Goal: Task Accomplishment & Management: Manage account settings

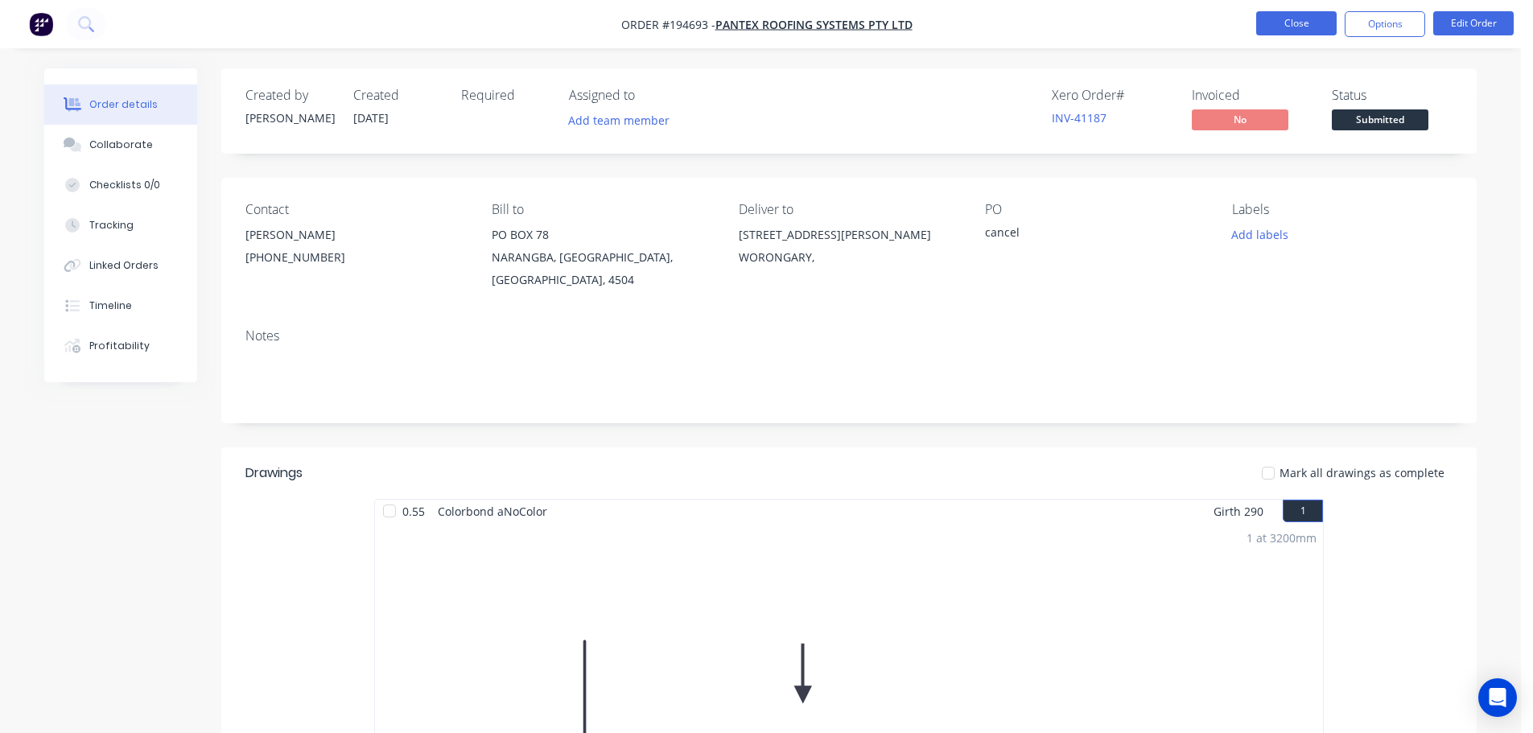
click at [1304, 22] on button "Close" at bounding box center [1296, 23] width 80 height 24
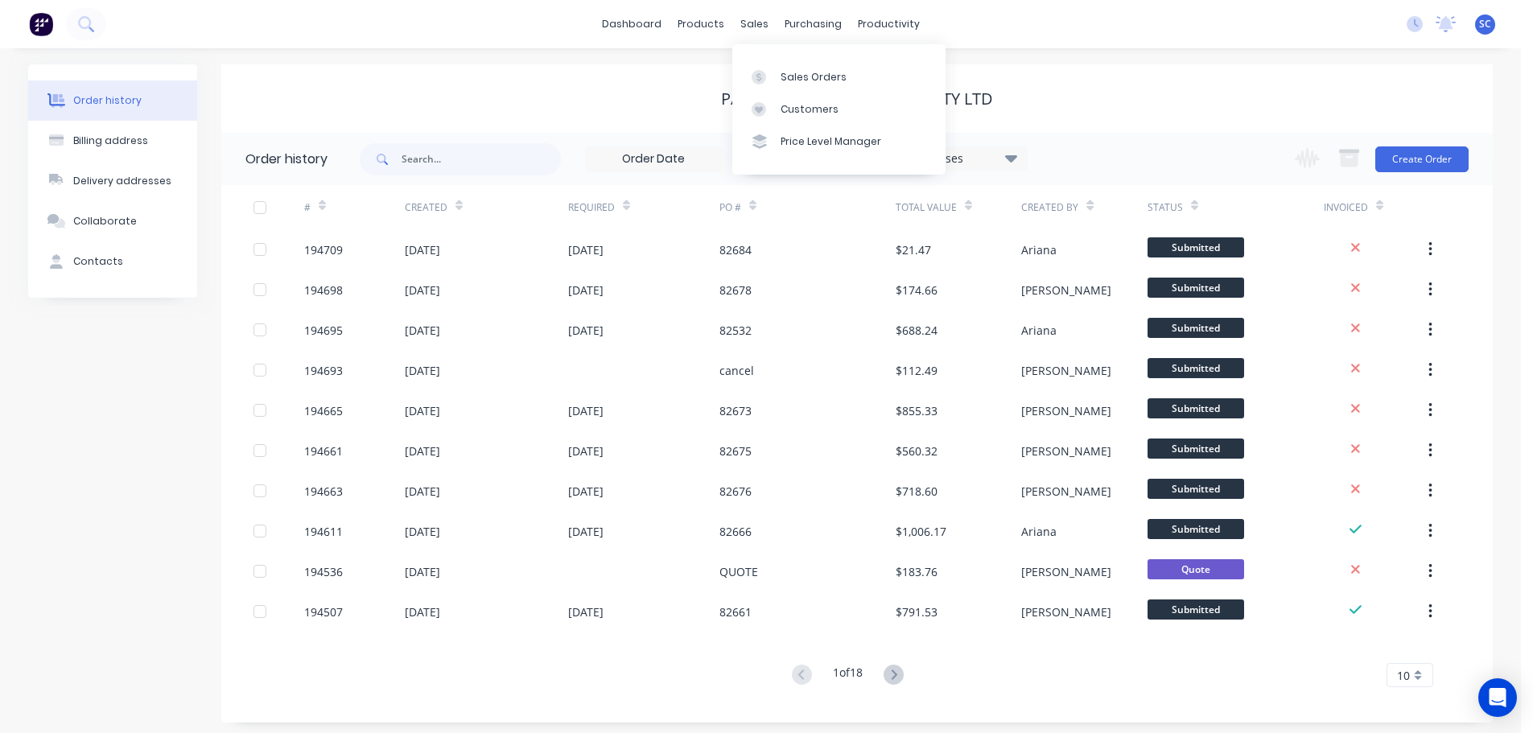
click at [763, 2] on div "dashboard products sales purchasing productivity dashboard products Product Cat…" at bounding box center [760, 24] width 1521 height 48
click at [753, 21] on div "sales" at bounding box center [754, 24] width 44 height 24
click at [804, 106] on div "Customers" at bounding box center [809, 109] width 58 height 14
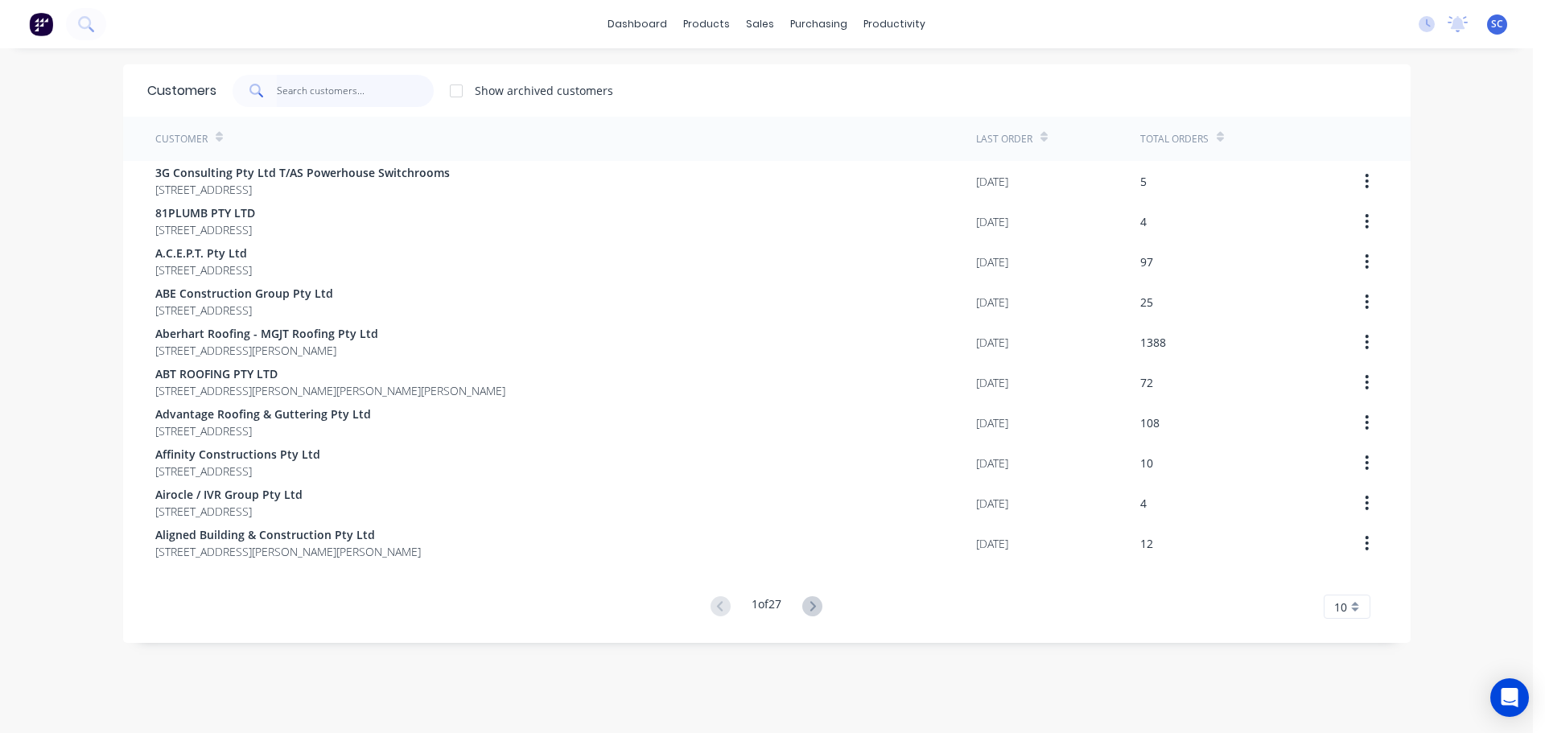
click at [313, 93] on input "text" at bounding box center [355, 91] width 157 height 32
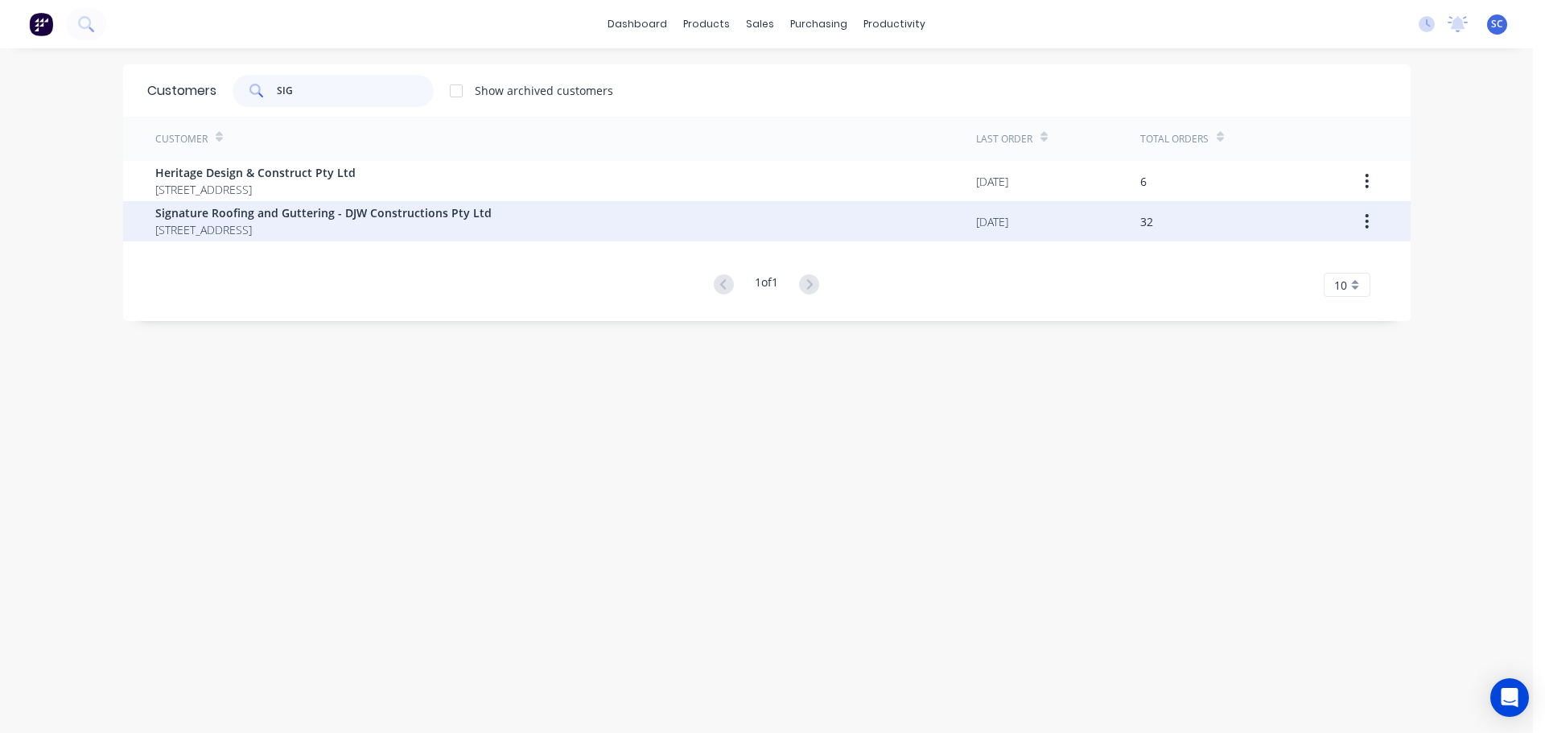
type input "SIG"
click at [242, 224] on span "29 Link Crescent Coolum Beach Queensland Australia 4573" at bounding box center [323, 229] width 336 height 17
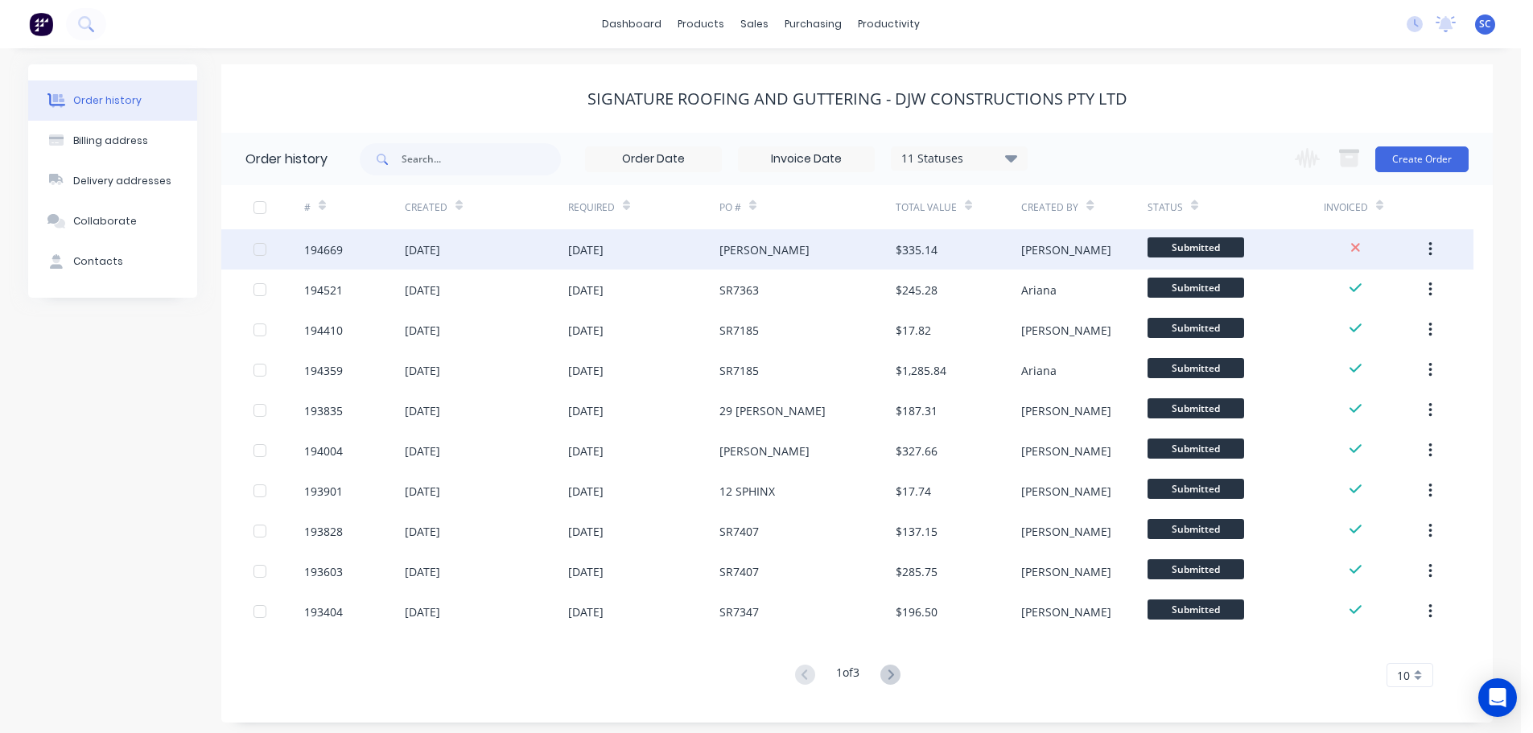
click at [507, 249] on div "03 Oct 2025" at bounding box center [486, 249] width 163 height 40
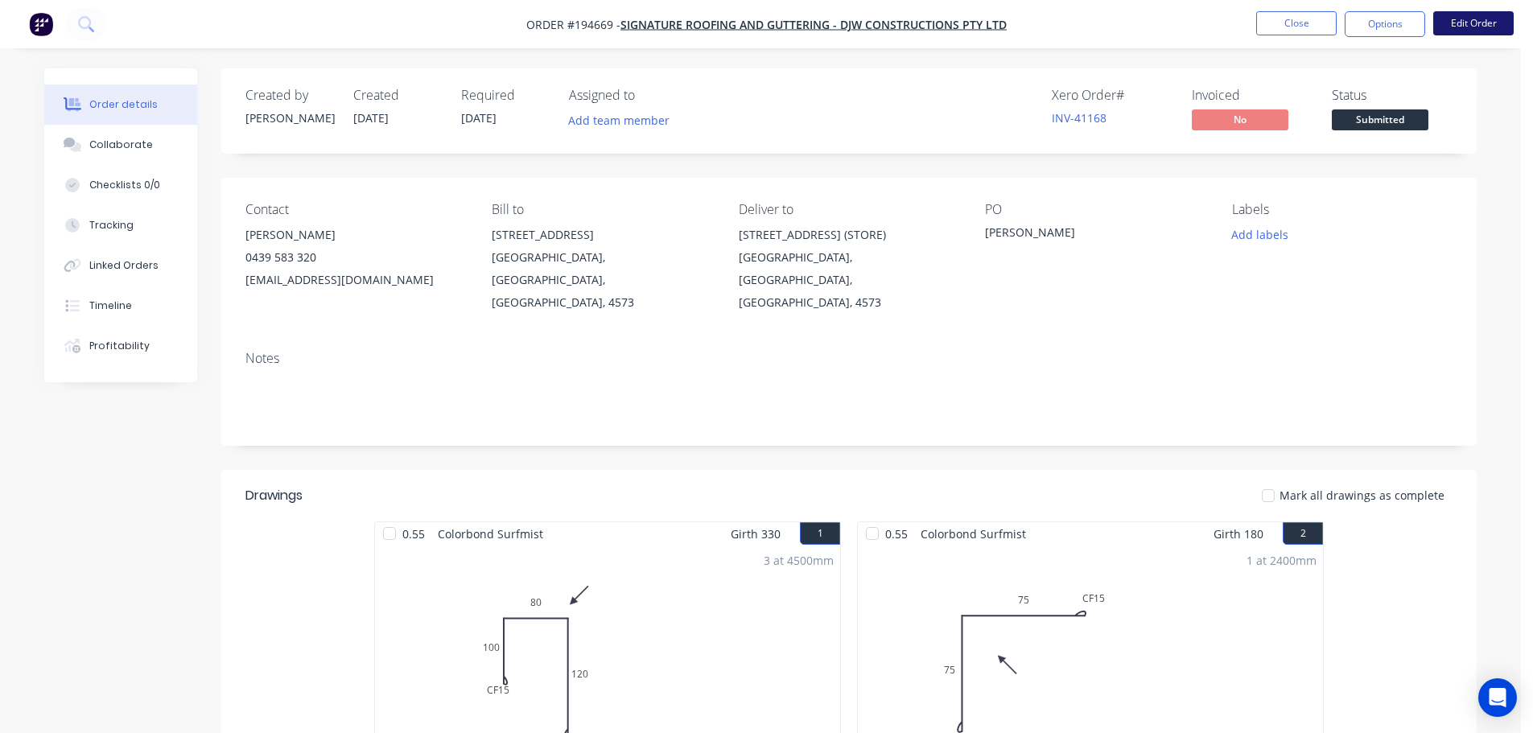
click at [1480, 18] on button "Edit Order" at bounding box center [1473, 23] width 80 height 24
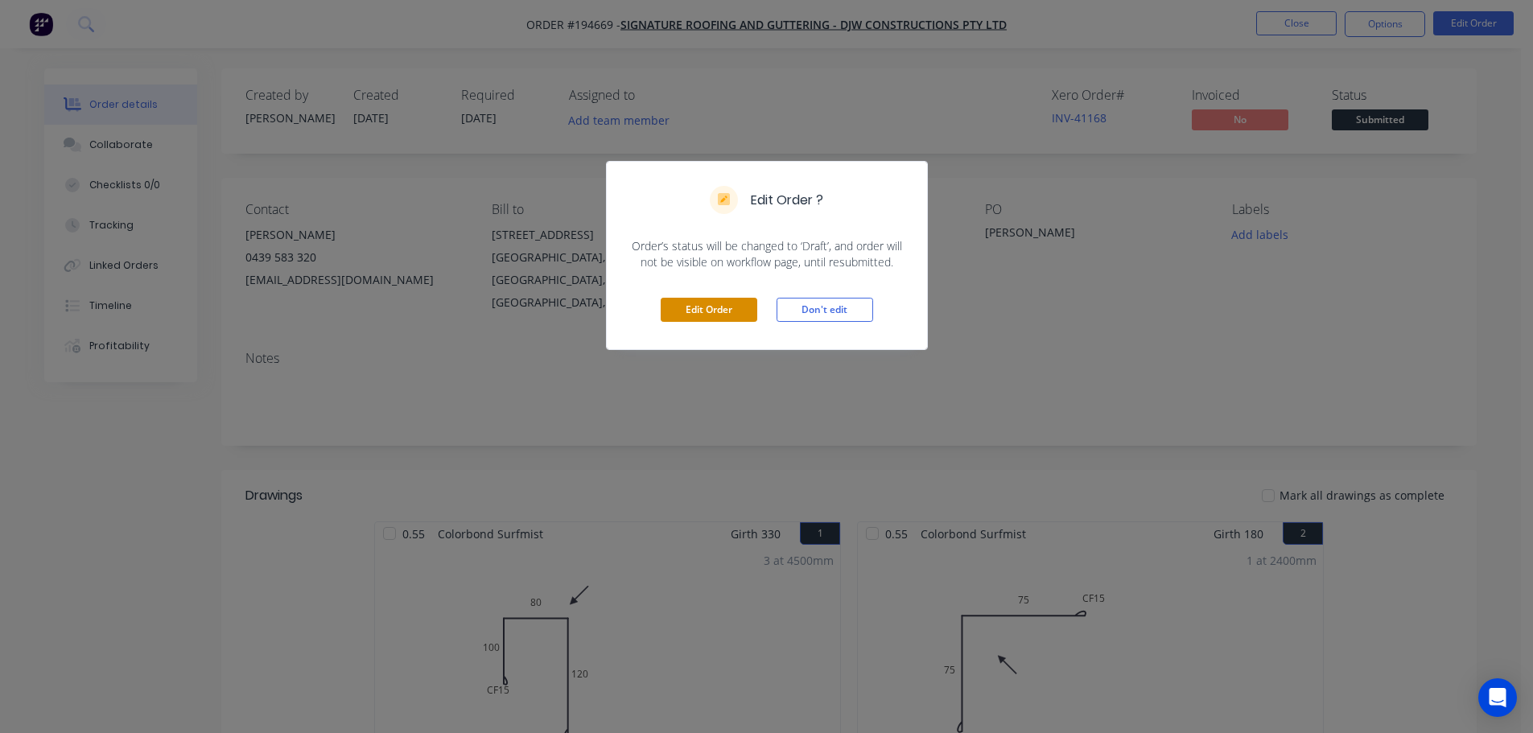
click at [735, 311] on button "Edit Order" at bounding box center [709, 310] width 97 height 24
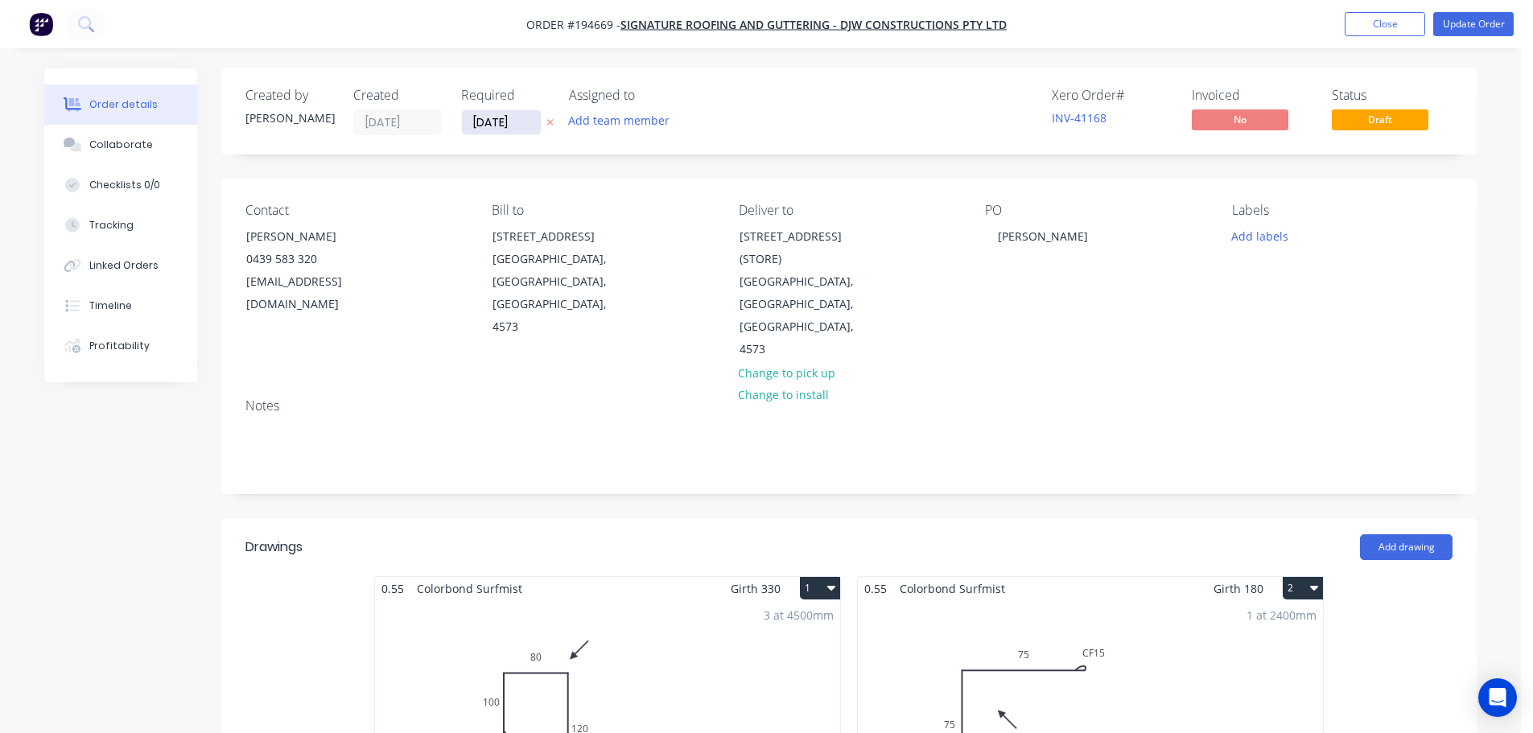
click at [492, 125] on input "03/10/25" at bounding box center [501, 122] width 79 height 24
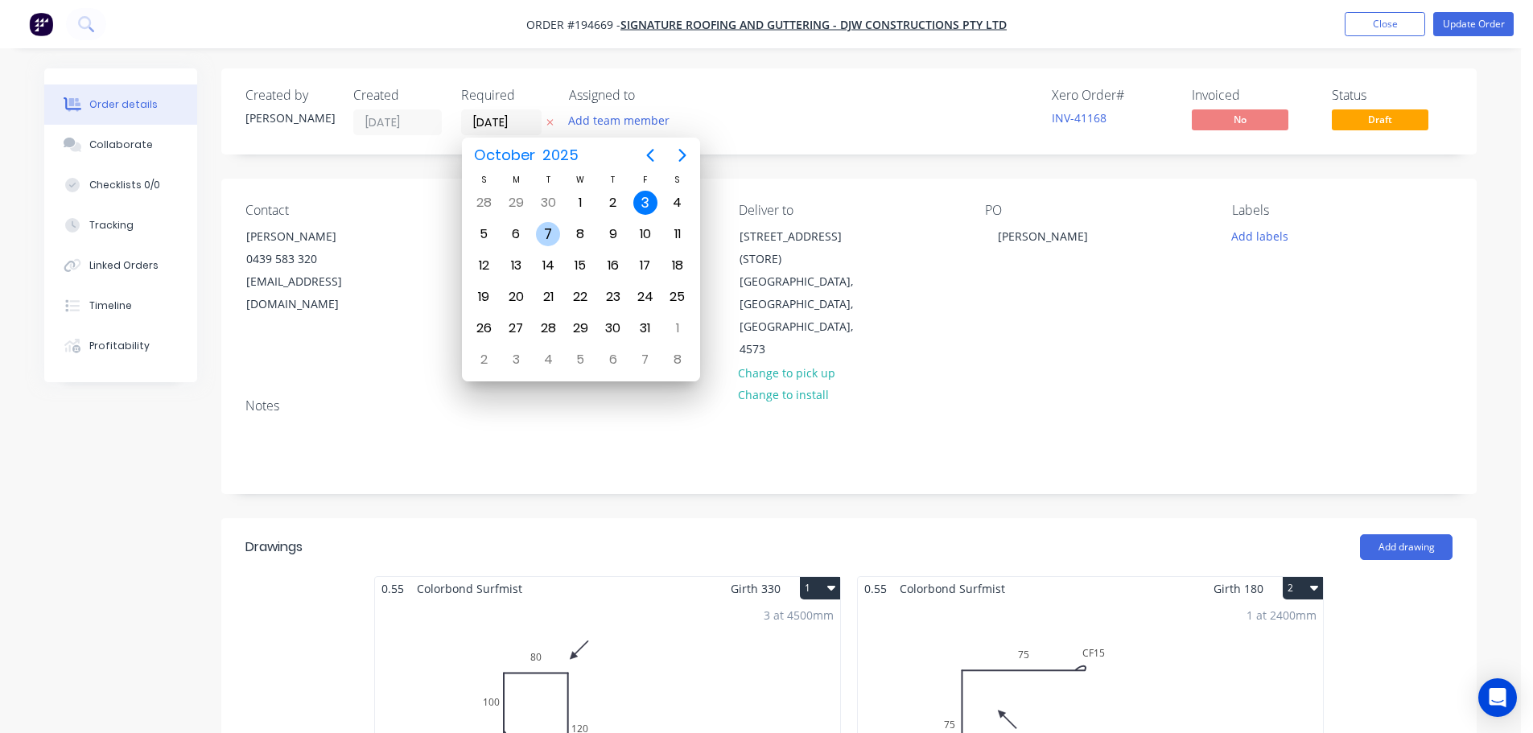
click at [550, 234] on div "7" at bounding box center [548, 234] width 24 height 24
type input "[DATE]"
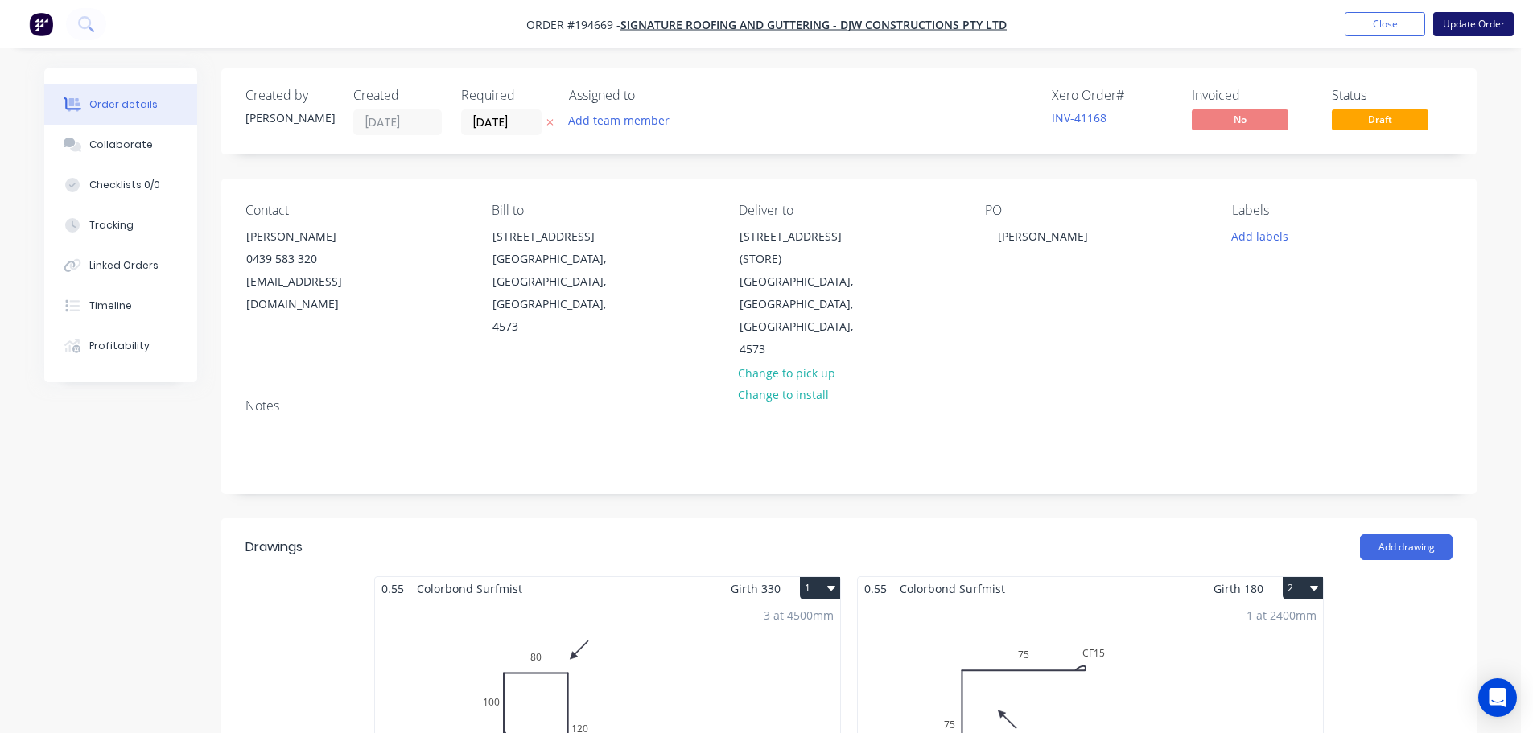
click at [1490, 18] on button "Update Order" at bounding box center [1473, 24] width 80 height 24
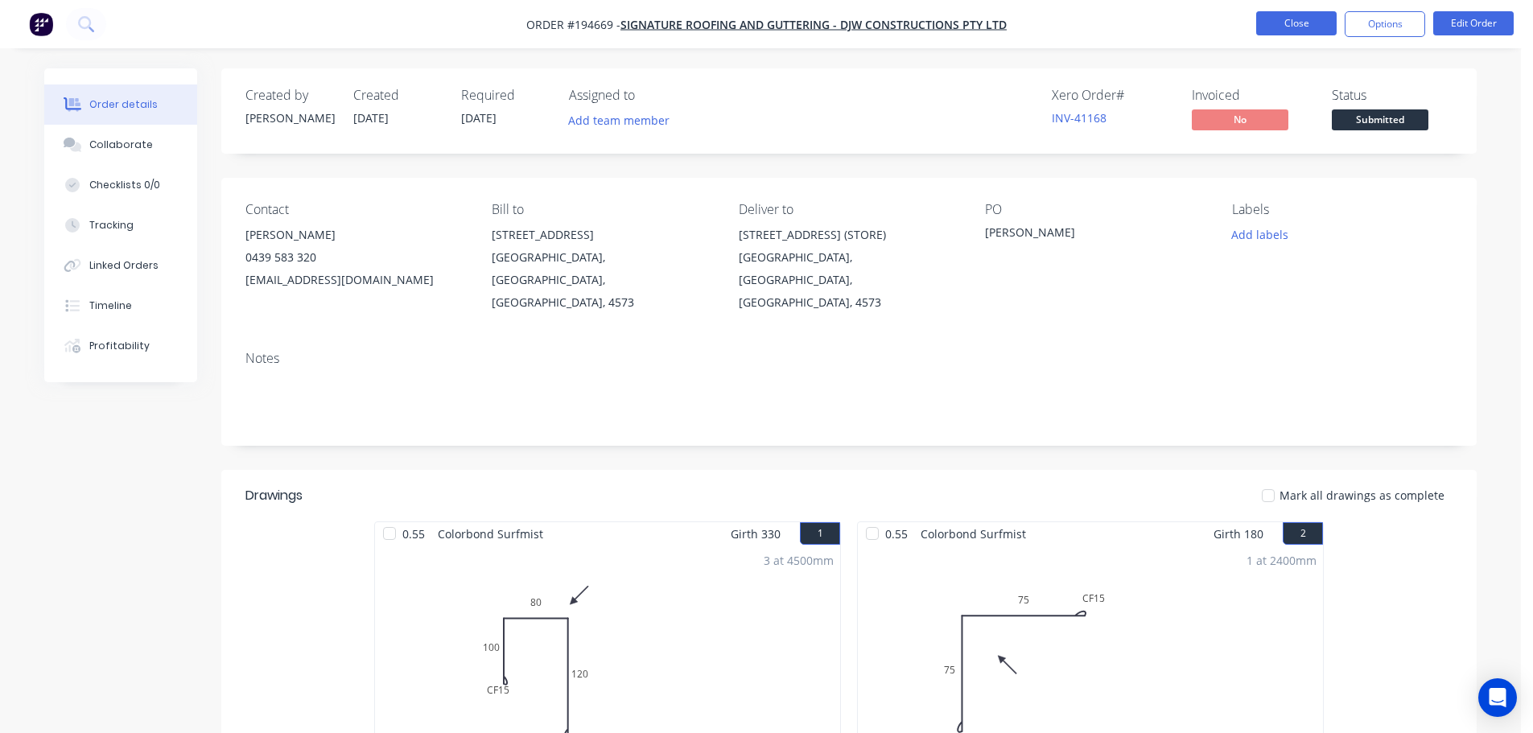
click at [1318, 17] on button "Close" at bounding box center [1296, 23] width 80 height 24
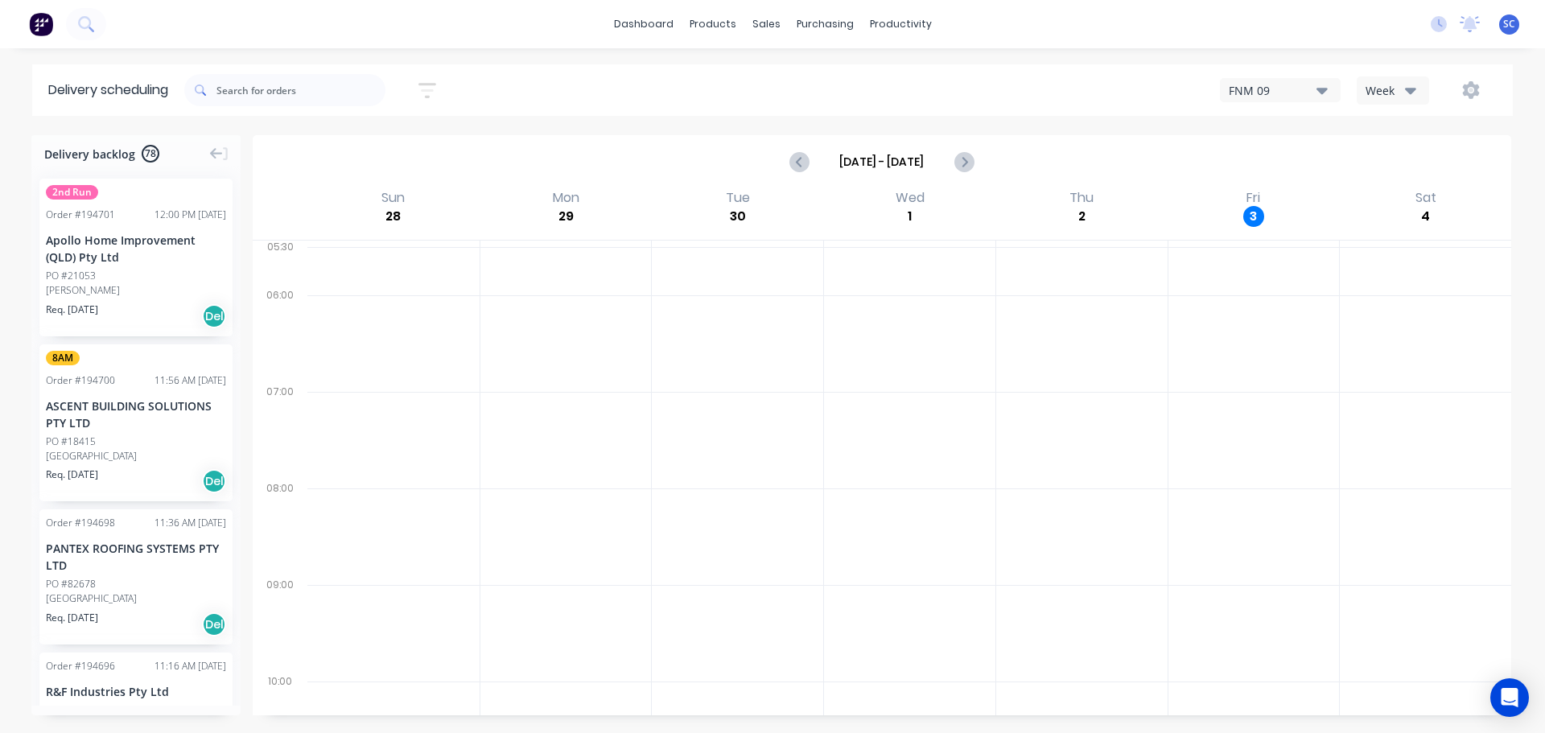
drag, startPoint x: 432, startPoint y: 86, endPoint x: 433, endPoint y: 109, distance: 23.3
click at [433, 89] on icon "button" at bounding box center [427, 90] width 18 height 20
click at [345, 201] on span "Sort by Suburb" at bounding box center [339, 199] width 105 height 17
click at [325, 381] on div "Suburb" at bounding box center [353, 379] width 151 height 29
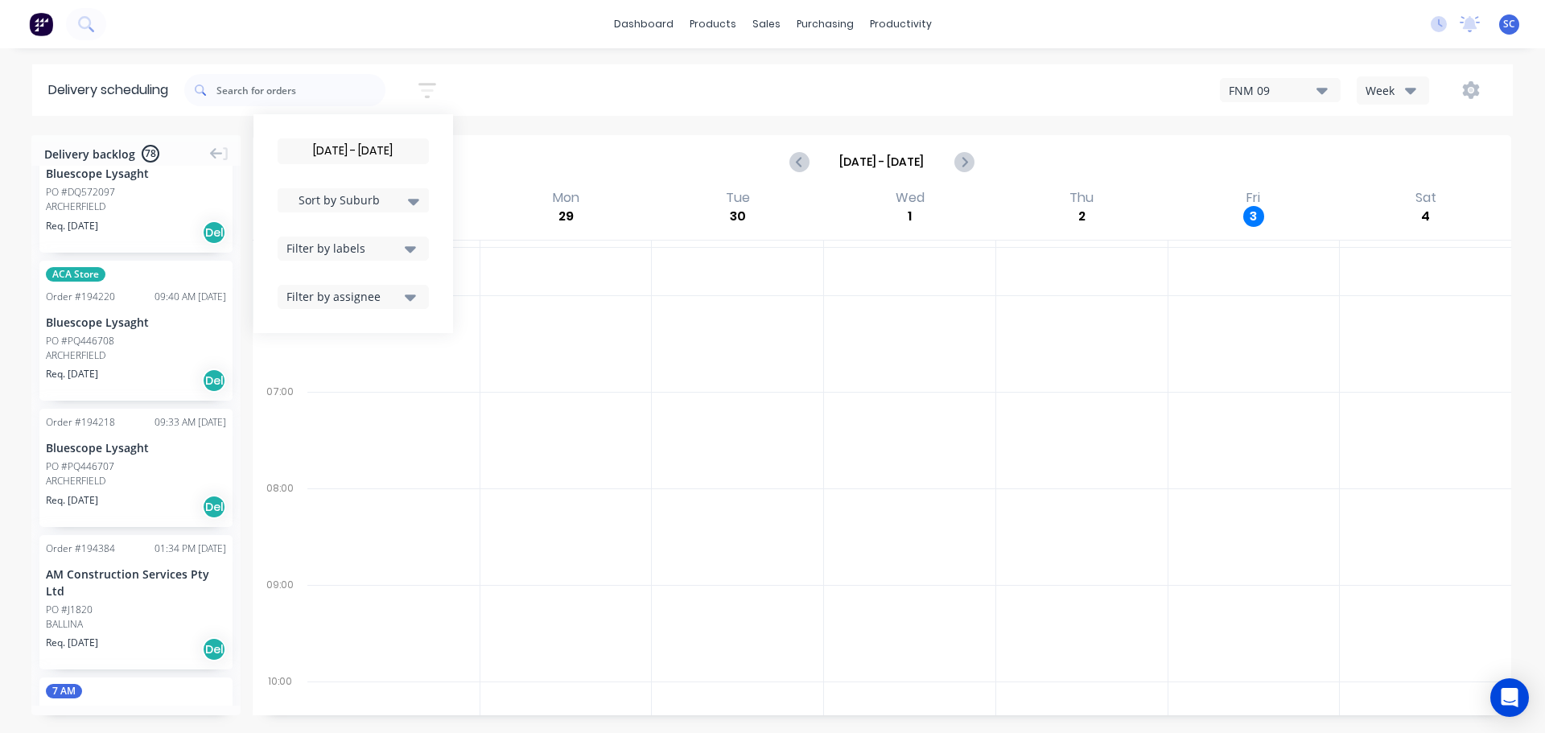
scroll to position [563, 0]
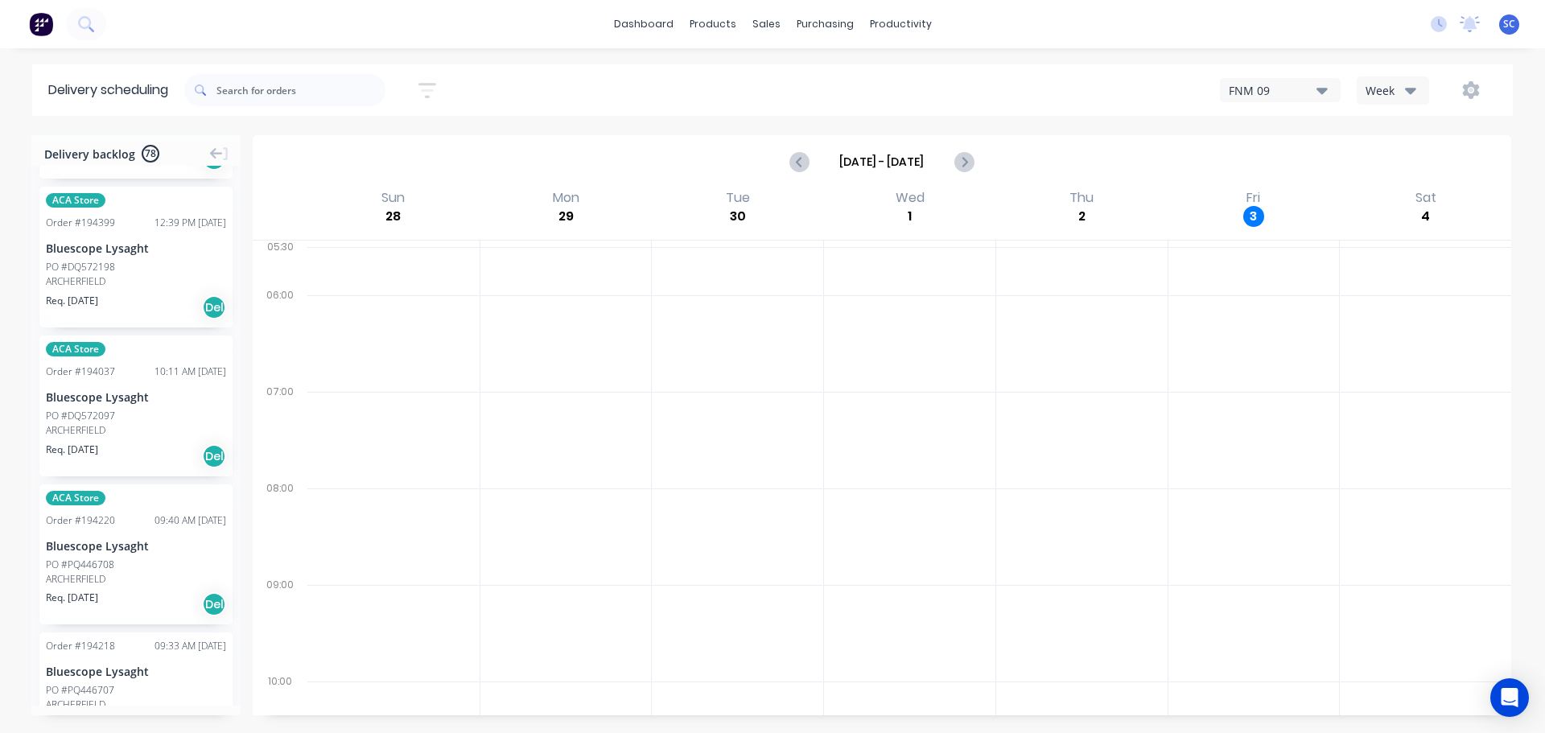
click at [626, 56] on div "dashboard products sales purchasing productivity dashboard products Product Cat…" at bounding box center [772, 366] width 1545 height 733
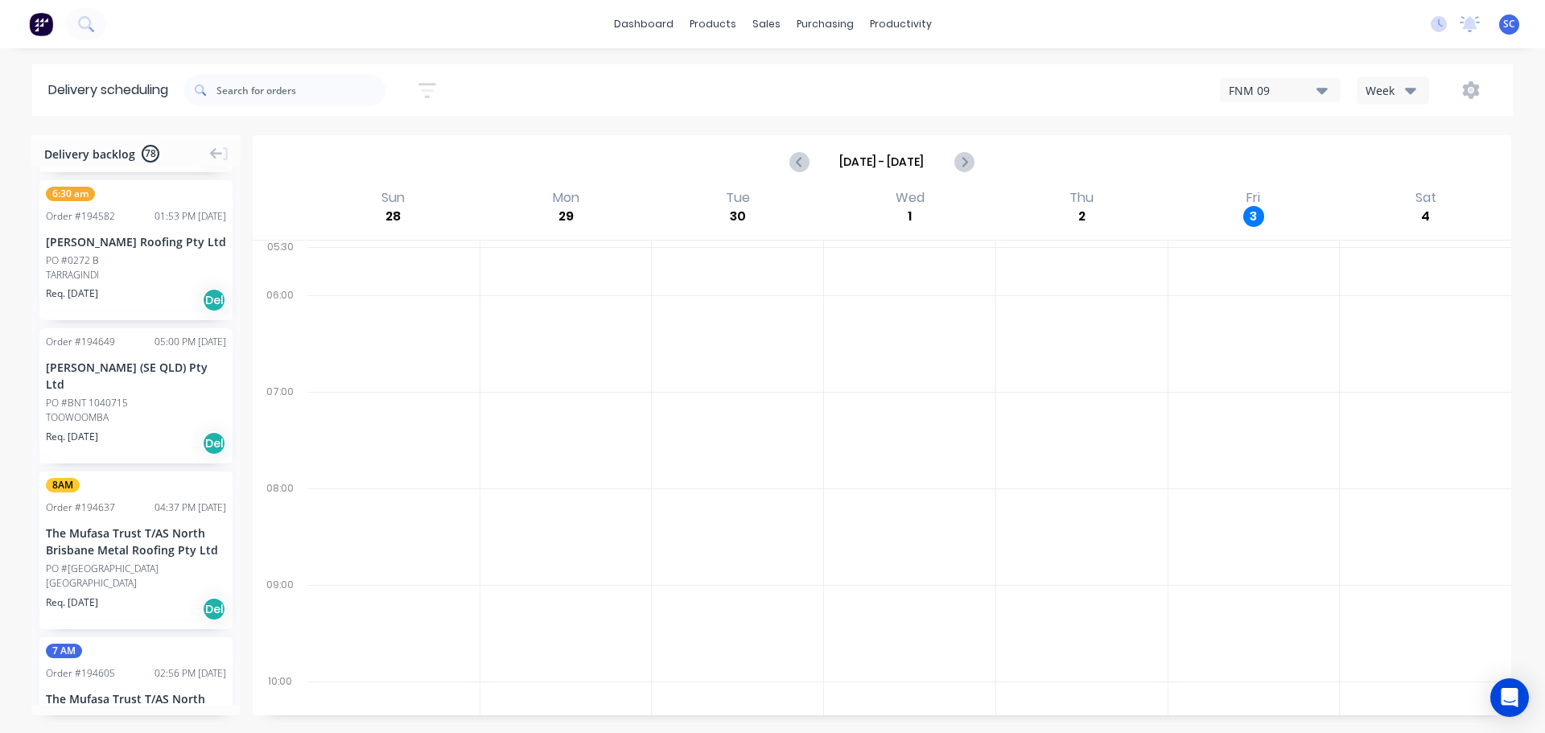
scroll to position [10287, 0]
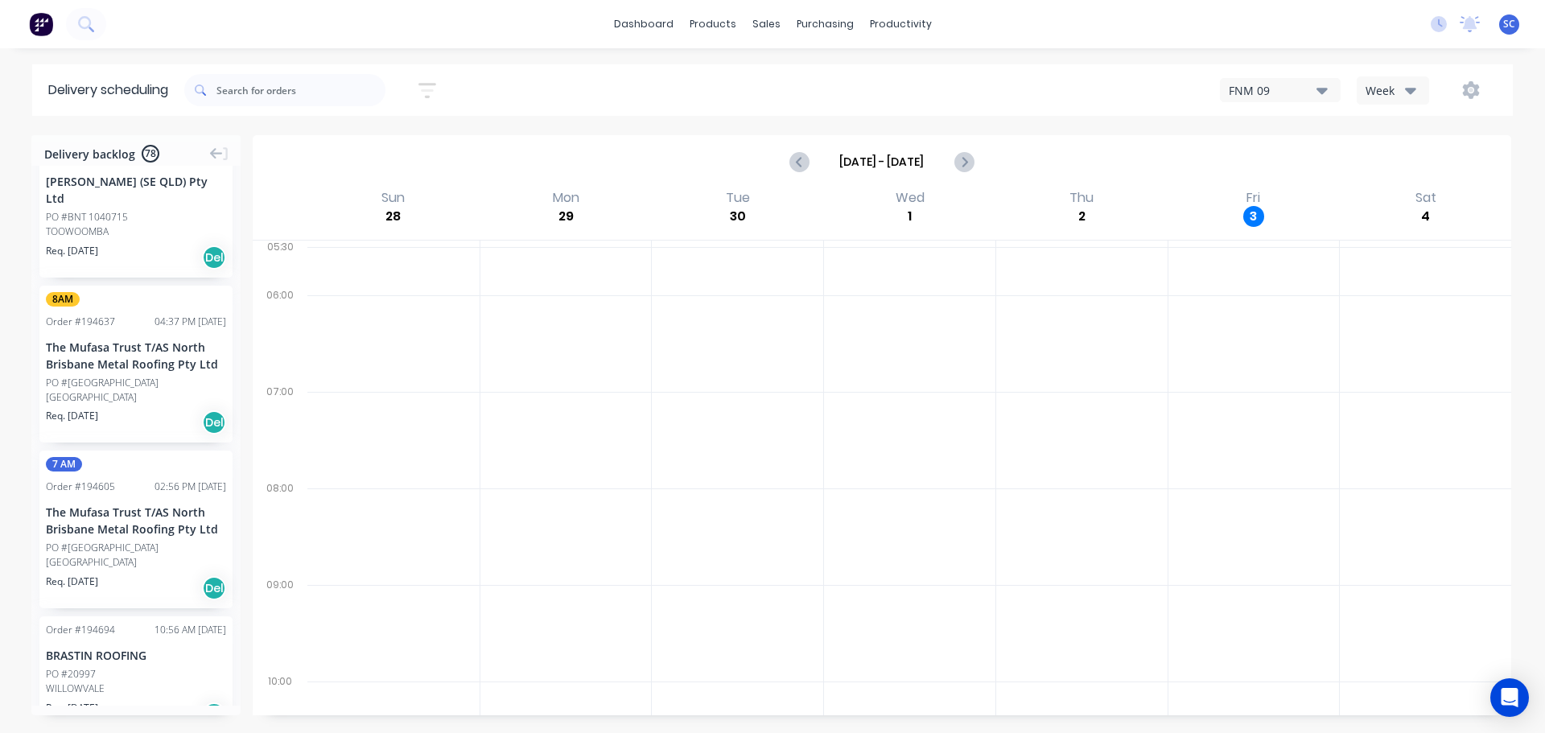
click at [427, 84] on icon "button" at bounding box center [427, 90] width 18 height 20
click at [385, 243] on div "Filter by labels" at bounding box center [342, 248] width 113 height 17
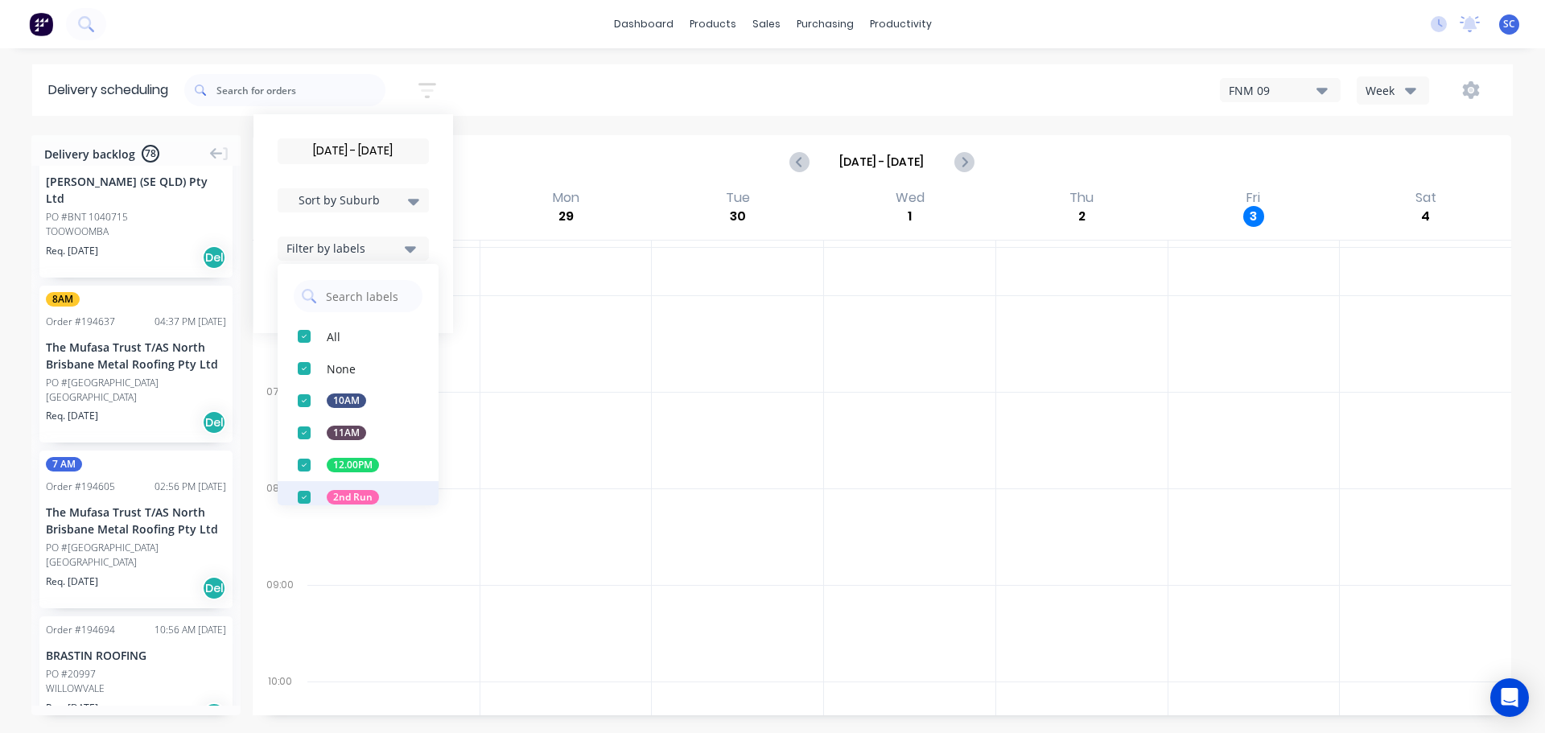
click at [316, 493] on div "button" at bounding box center [304, 497] width 32 height 32
click at [581, 76] on div "[DATE] - [DATE] Sort by Suburb Created date Required date Order number Customer…" at bounding box center [848, 90] width 1328 height 45
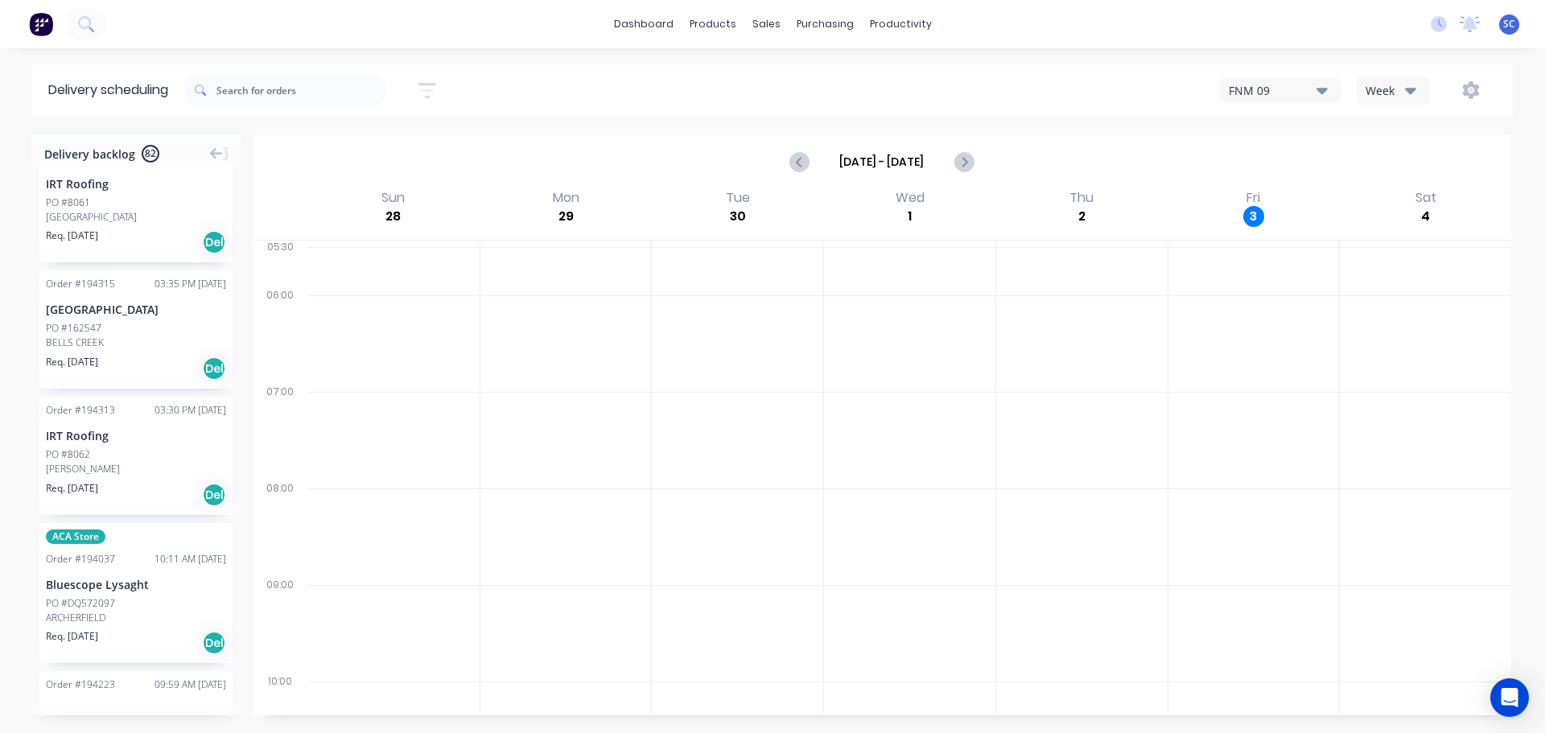
scroll to position [10151, 0]
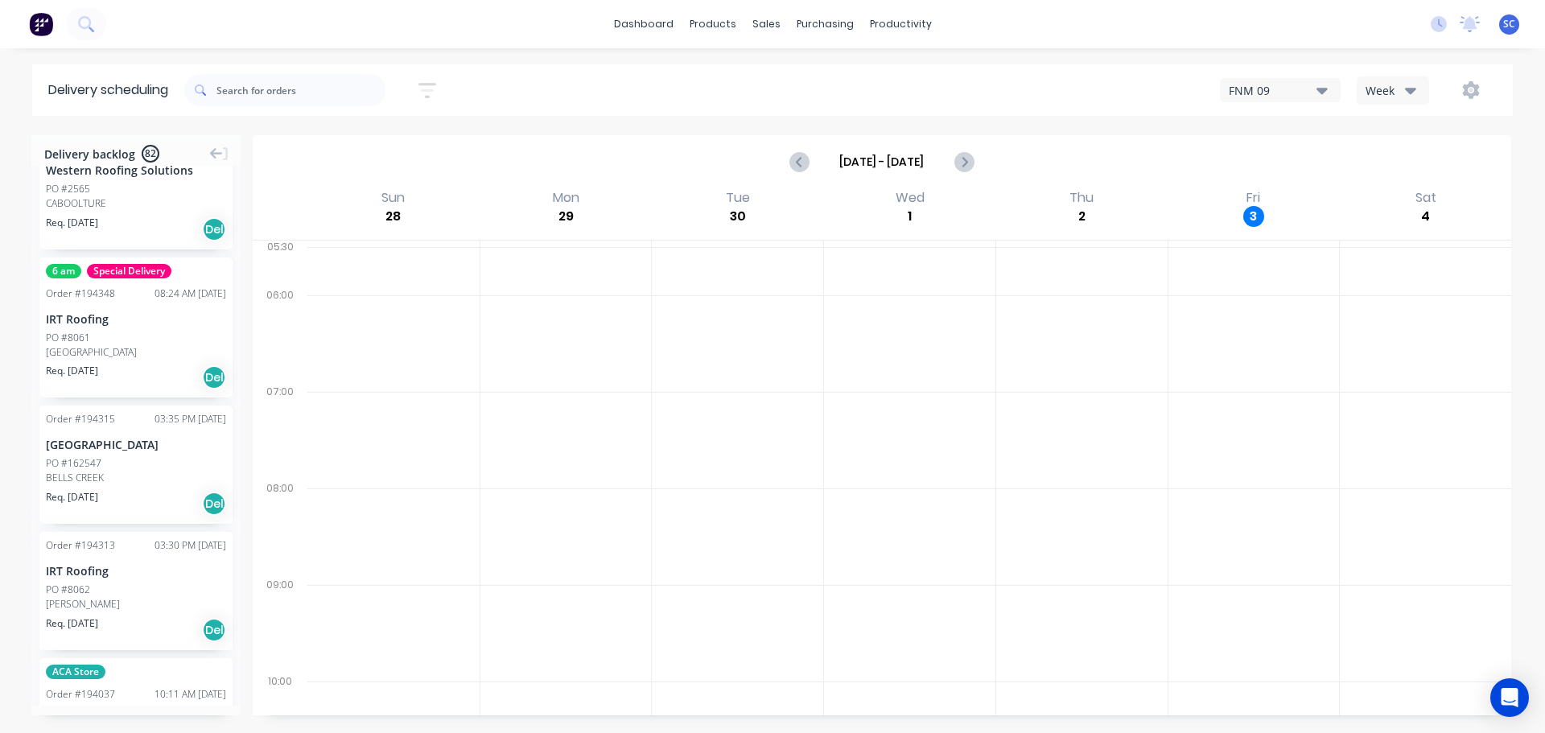
click at [434, 91] on icon "button" at bounding box center [427, 90] width 13 height 2
drag, startPoint x: 410, startPoint y: 252, endPoint x: 401, endPoint y: 260, distance: 12.6
click at [412, 252] on icon "button" at bounding box center [410, 249] width 11 height 18
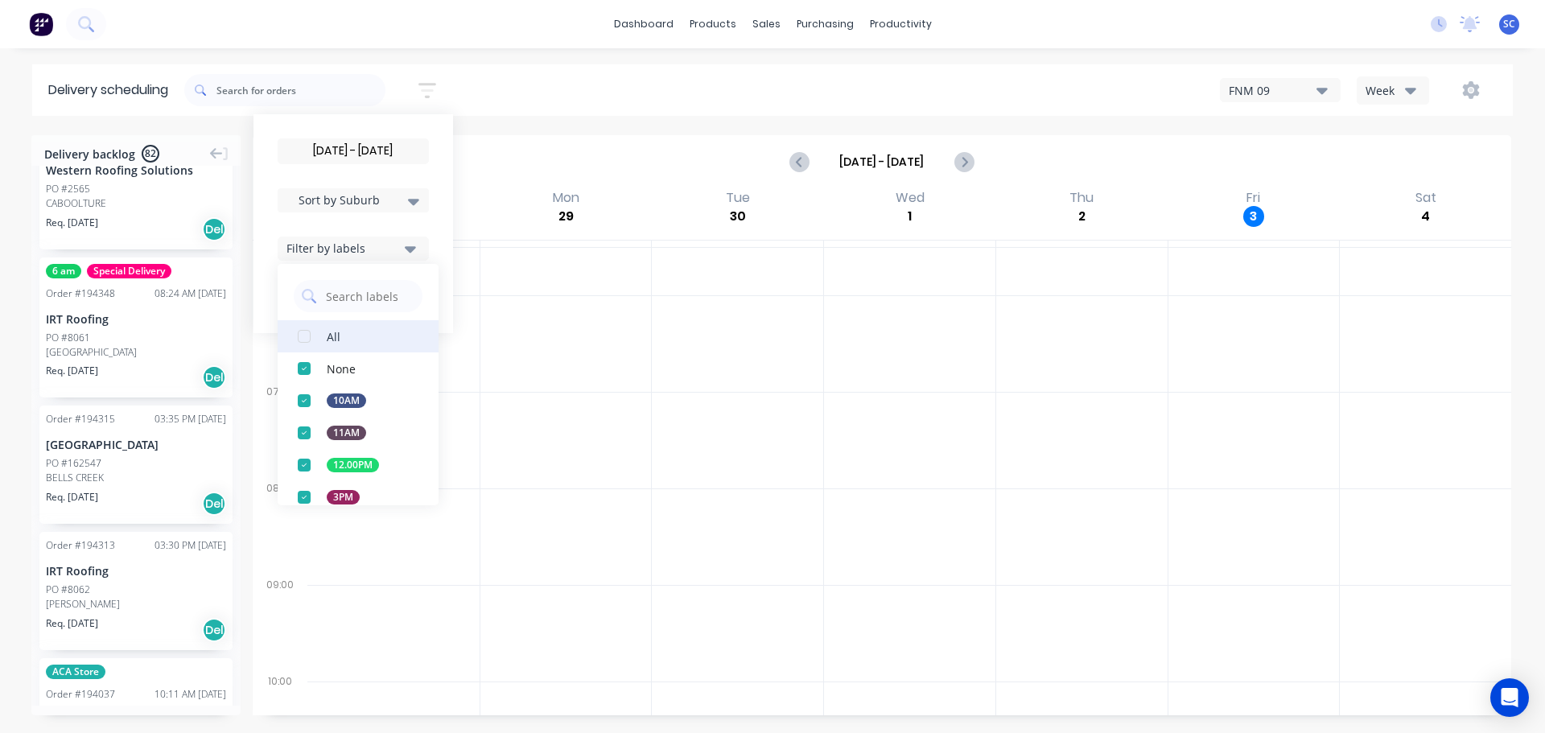
click at [313, 340] on div "button" at bounding box center [304, 336] width 32 height 32
click at [532, 93] on div "[DATE] - [DATE] Sort by Suburb Created date Required date Order number Customer…" at bounding box center [848, 90] width 1328 height 45
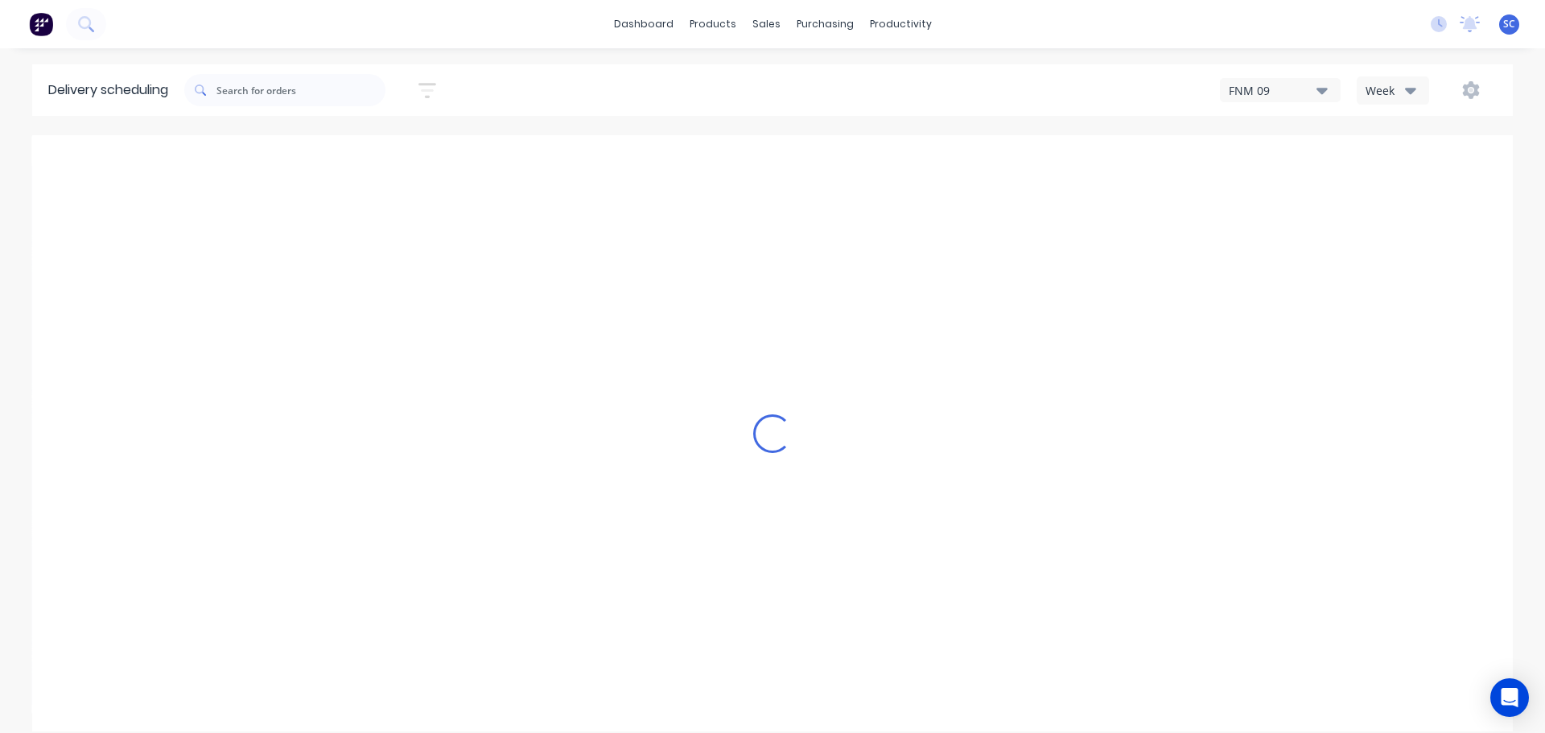
scroll to position [10106, 0]
